Goal: Transaction & Acquisition: Purchase product/service

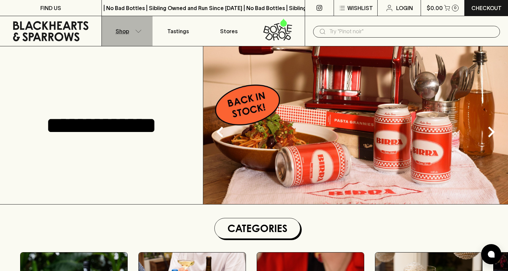
click at [140, 31] on icon "button" at bounding box center [138, 31] width 7 height 3
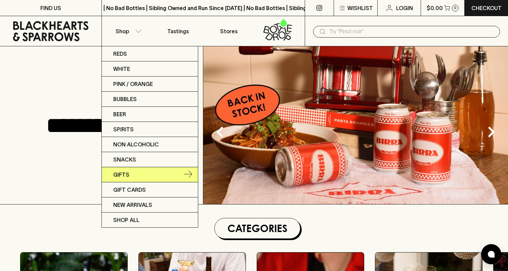
click at [134, 172] on link "Gifts" at bounding box center [150, 174] width 96 height 15
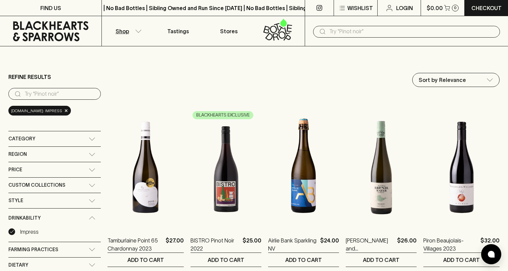
click at [138, 31] on icon "button" at bounding box center [138, 31] width 7 height 3
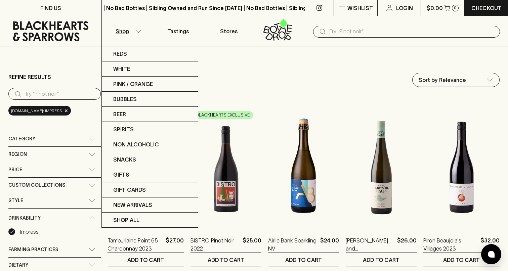
click at [138, 31] on div at bounding box center [254, 135] width 508 height 271
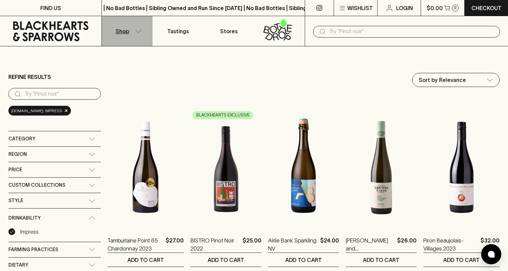
click at [138, 31] on icon "button" at bounding box center [138, 31] width 7 height 3
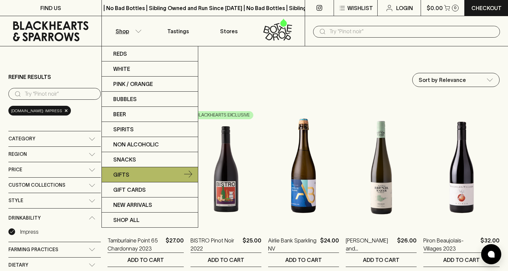
click at [154, 173] on link "Gifts" at bounding box center [150, 174] width 96 height 15
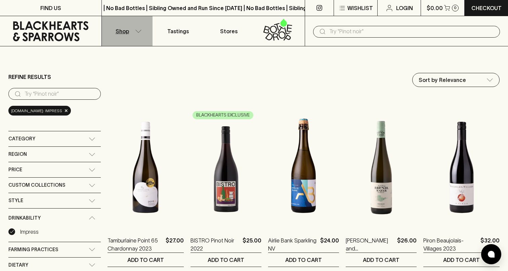
click at [137, 30] on icon "button" at bounding box center [138, 31] width 7 height 3
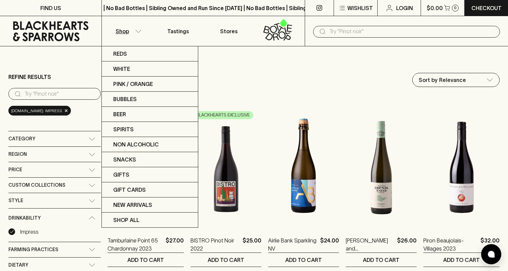
click at [311, 103] on div at bounding box center [254, 135] width 508 height 271
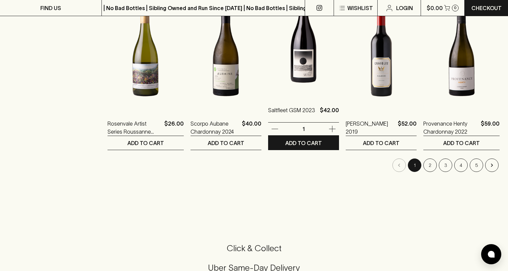
scroll to position [649, 0]
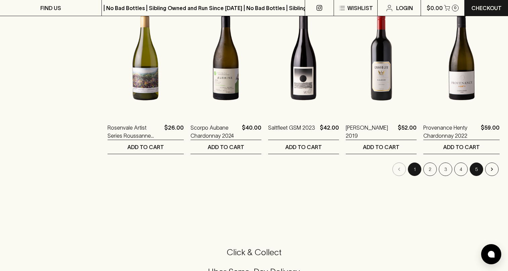
click at [475, 166] on button "5" at bounding box center [476, 169] width 13 height 13
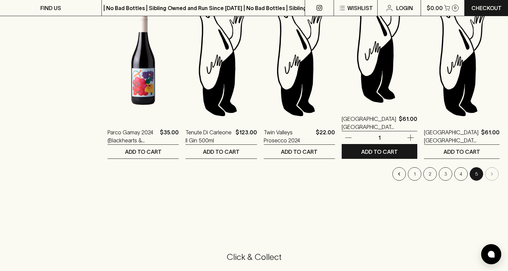
scroll to position [666, 0]
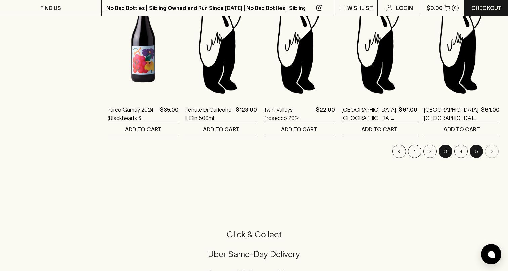
click at [444, 153] on button "3" at bounding box center [445, 151] width 13 height 13
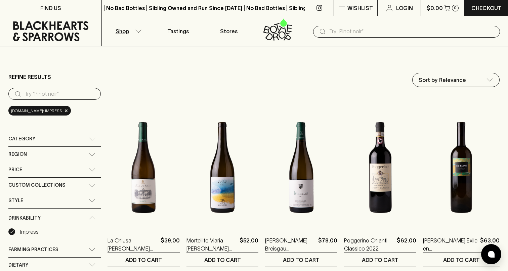
click at [139, 31] on icon "button" at bounding box center [138, 31] width 7 height 3
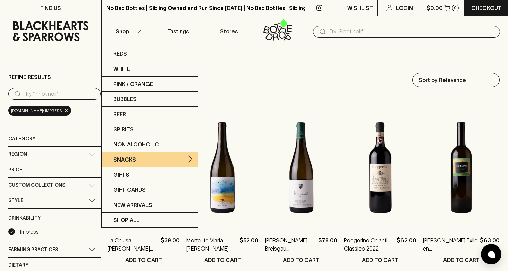
click at [128, 160] on p "Snacks" at bounding box center [124, 160] width 23 height 8
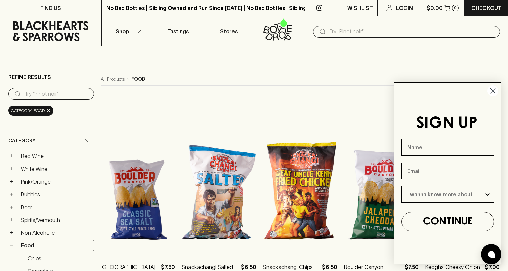
click at [494, 89] on circle "Close dialog" at bounding box center [493, 90] width 11 height 11
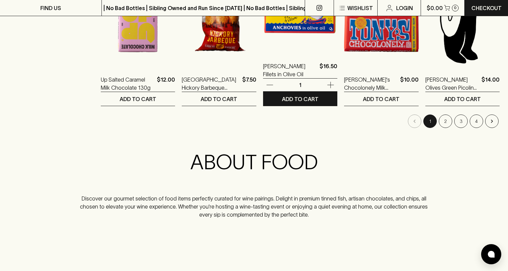
scroll to position [725, 0]
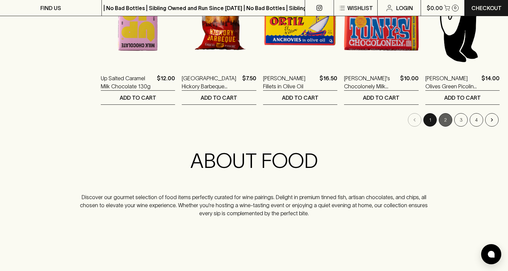
click at [443, 120] on button "2" at bounding box center [445, 119] width 13 height 13
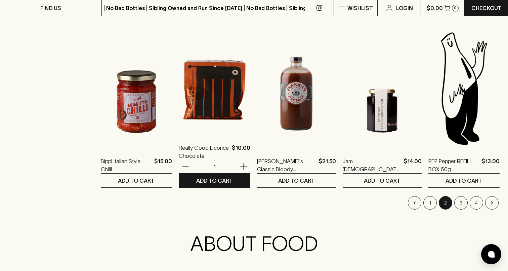
scroll to position [676, 0]
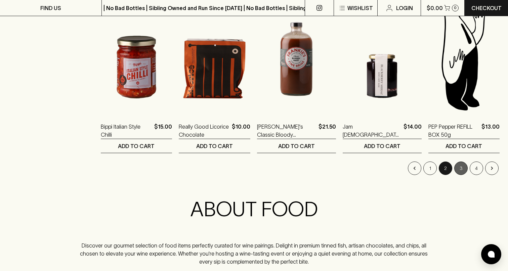
click at [465, 169] on button "3" at bounding box center [461, 168] width 13 height 13
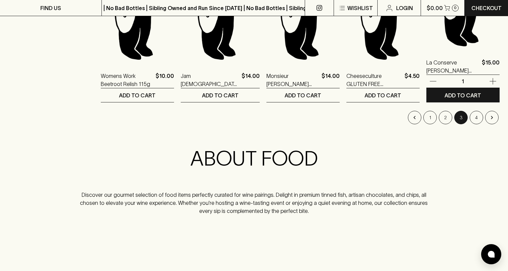
scroll to position [764, 0]
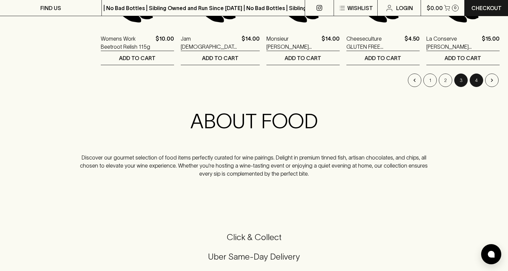
click at [479, 81] on button "4" at bounding box center [476, 80] width 13 height 13
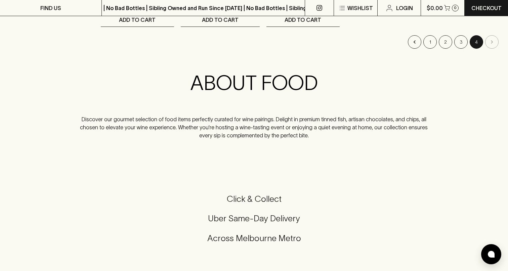
scroll to position [639, 0]
